Goal: Complete application form

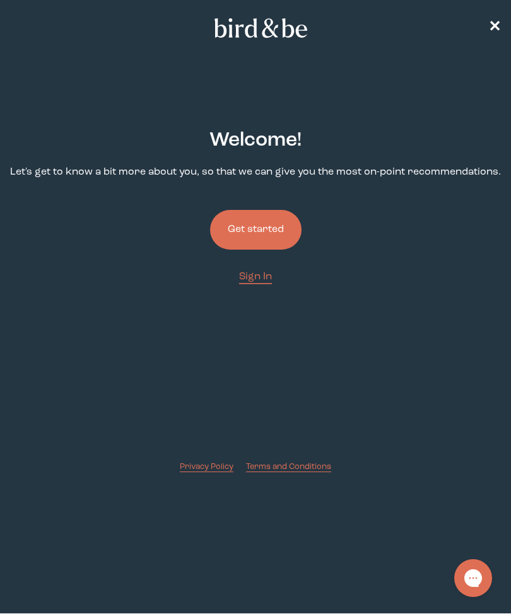
click at [269, 236] on button "Get started" at bounding box center [255, 230] width 91 height 40
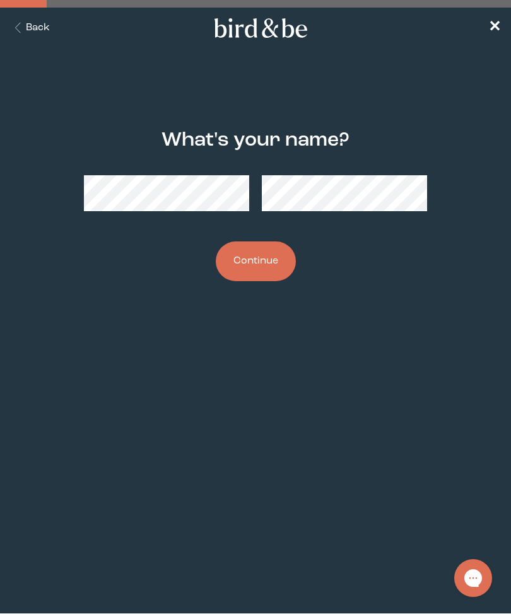
click at [266, 257] on button "Continue" at bounding box center [256, 261] width 80 height 40
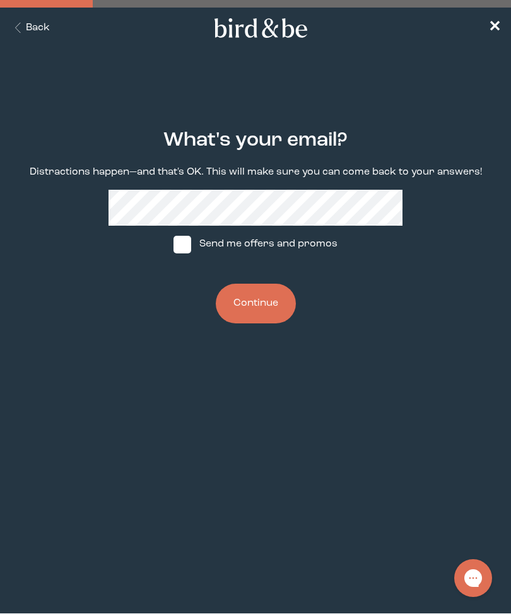
click at [255, 306] on button "Continue" at bounding box center [256, 304] width 80 height 40
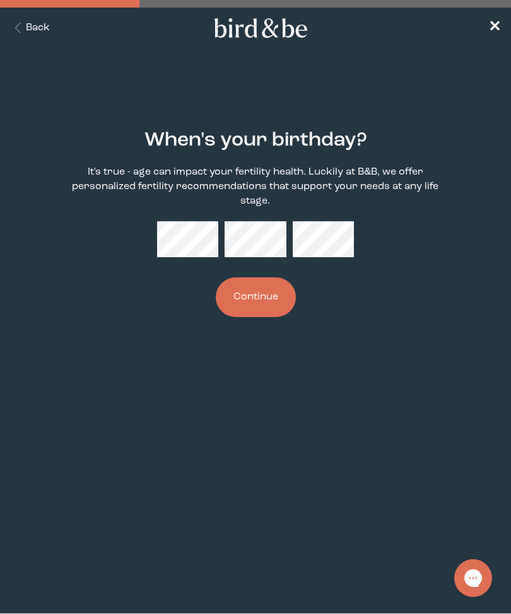
click at [277, 310] on button "Continue" at bounding box center [256, 297] width 80 height 40
click at [288, 309] on button "Continue" at bounding box center [256, 297] width 80 height 40
click at [270, 317] on button "Continue" at bounding box center [256, 297] width 80 height 40
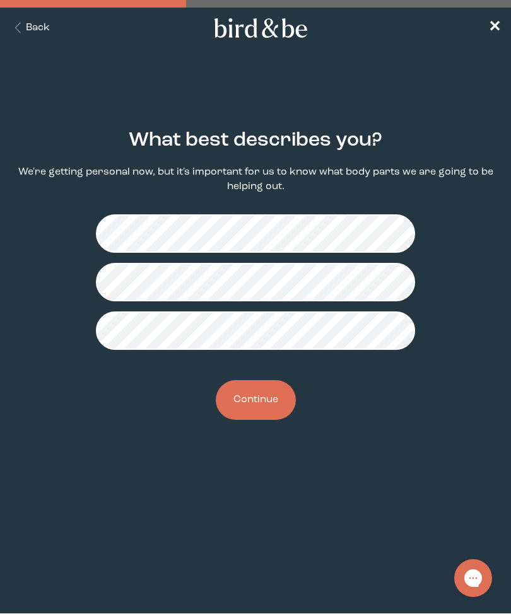
click at [275, 408] on button "Continue" at bounding box center [256, 400] width 80 height 40
click at [264, 410] on button "Continue" at bounding box center [256, 400] width 80 height 40
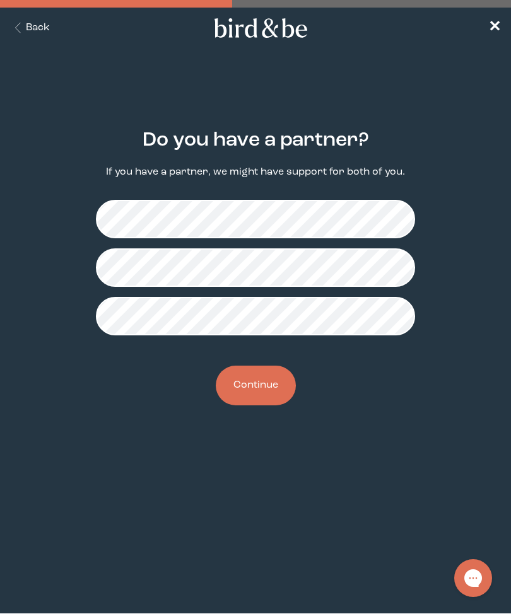
click at [262, 405] on button "Continue" at bounding box center [256, 386] width 80 height 40
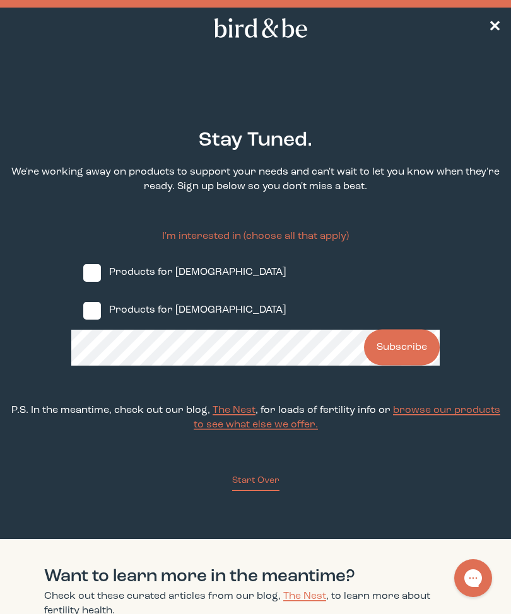
click at [191, 327] on label "Products for [DEMOGRAPHIC_DATA]" at bounding box center [255, 311] width 368 height 38
click at [83, 311] on input "Products for [DEMOGRAPHIC_DATA]" at bounding box center [83, 310] width 1 height 1
checkbox input "true"
click at [414, 350] on button "Subscribe" at bounding box center [402, 348] width 76 height 36
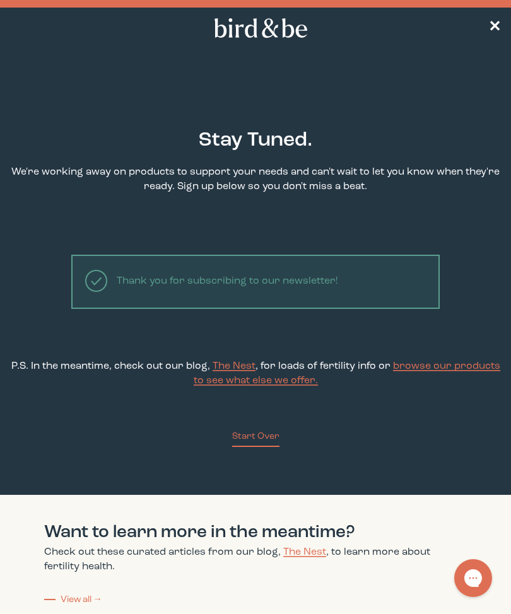
click at [497, 30] on span "✕" at bounding box center [494, 27] width 13 height 15
